Goal: Check status

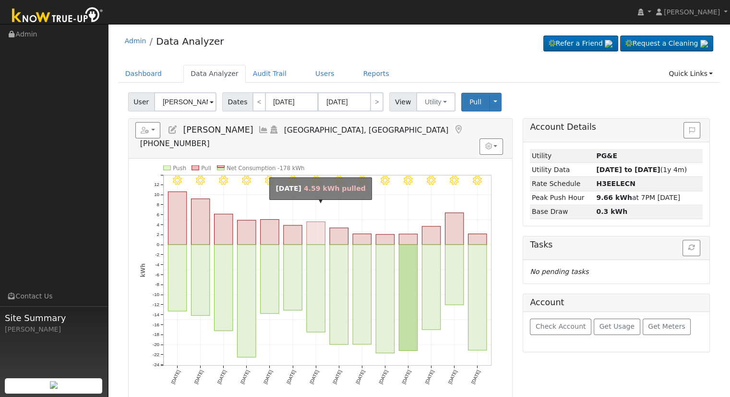
click at [319, 225] on rect "onclick=""" at bounding box center [316, 232] width 18 height 23
type input "[DATE]"
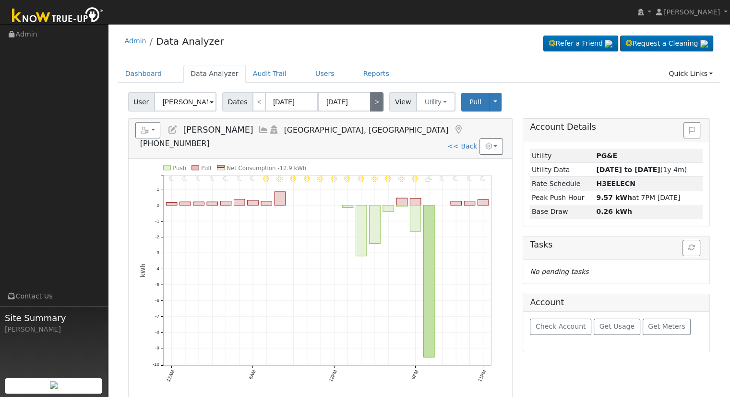
click at [370, 104] on link ">" at bounding box center [376, 101] width 13 height 19
type input "[DATE]"
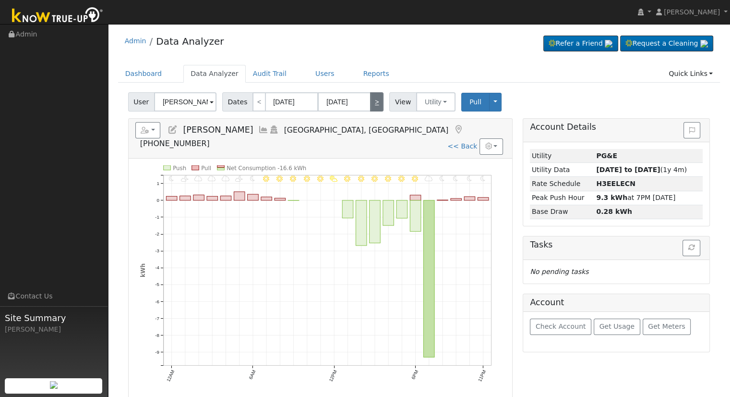
click at [370, 104] on link ">" at bounding box center [376, 101] width 13 height 19
type input "[DATE]"
click at [370, 104] on link ">" at bounding box center [376, 101] width 13 height 19
type input "[DATE]"
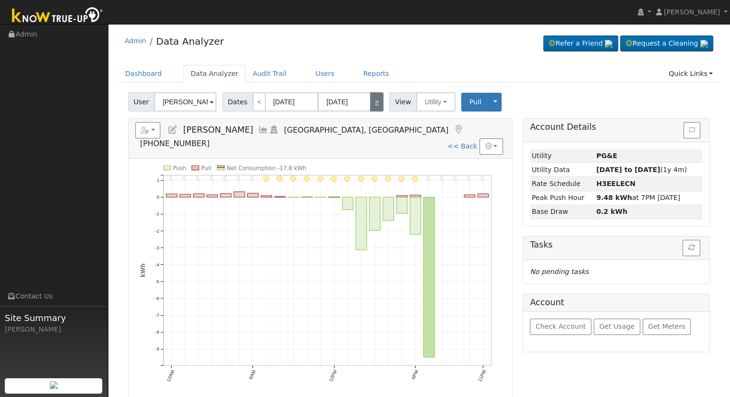
type input "[DATE]"
click at [516, 299] on div "Reports Scenario Health Check Energy Audit Account Timeline User Audit Trail In…" at bounding box center [320, 316] width 395 height 396
